Goal: Information Seeking & Learning: Learn about a topic

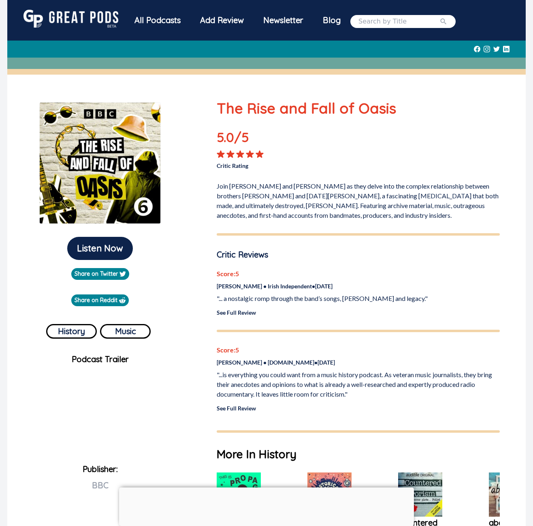
click at [392, 15] on div at bounding box center [403, 21] width 105 height 13
click at [390, 17] on input "search" at bounding box center [399, 22] width 81 height 10
paste input "Nobody Should Believe Me"
type input "Nobody Should Believe Me"
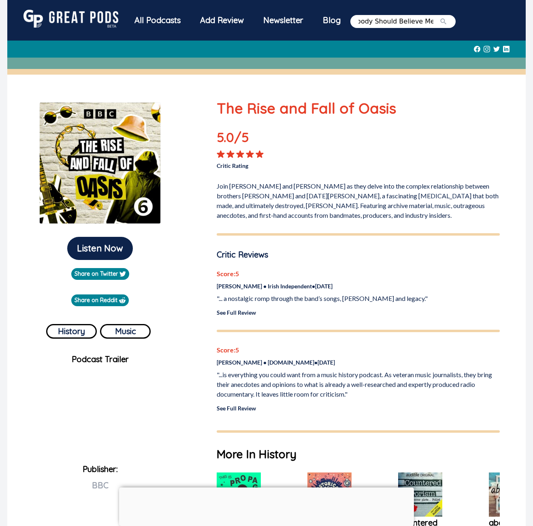
click at [440, 17] on button "submit" at bounding box center [444, 22] width 8 height 10
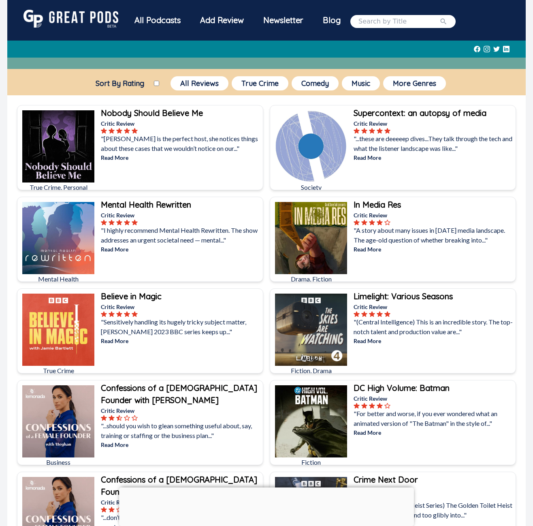
click at [225, 162] on div "Nobody Should Believe Me Critic Review "[PERSON_NAME] is the perfect host, she …" at bounding box center [181, 155] width 164 height 101
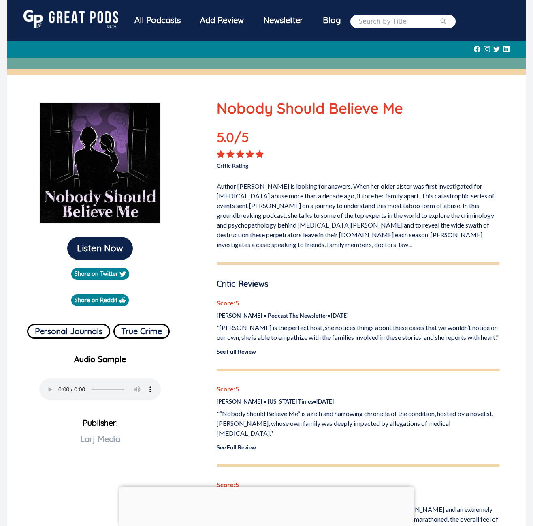
click at [368, 21] on input "search" at bounding box center [399, 22] width 81 height 10
paste input "Archetypes"
type input "Archetypes"
click at [440, 17] on button "submit" at bounding box center [444, 22] width 8 height 10
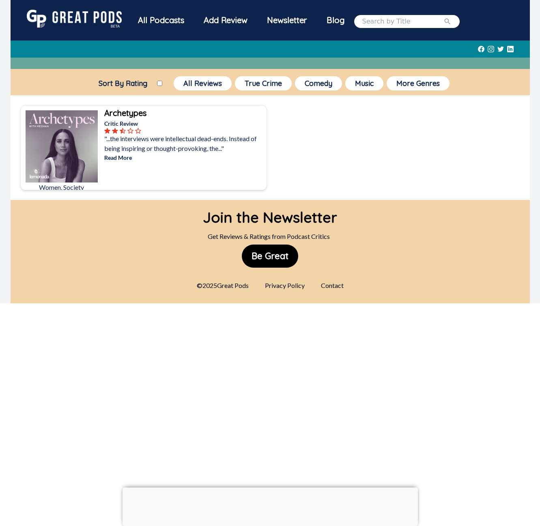
click at [81, 125] on img at bounding box center [62, 146] width 72 height 72
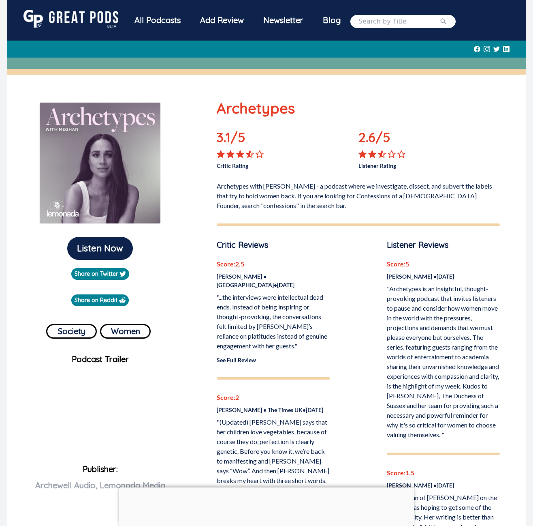
click at [253, 193] on p "Archetypes with [PERSON_NAME] - a podcast where we investigate, dissect, and su…" at bounding box center [358, 194] width 283 height 32
click at [263, 195] on p "Archetypes with [PERSON_NAME] - a podcast where we investigate, dissect, and su…" at bounding box center [358, 194] width 283 height 32
